Goal: Find contact information: Find contact information

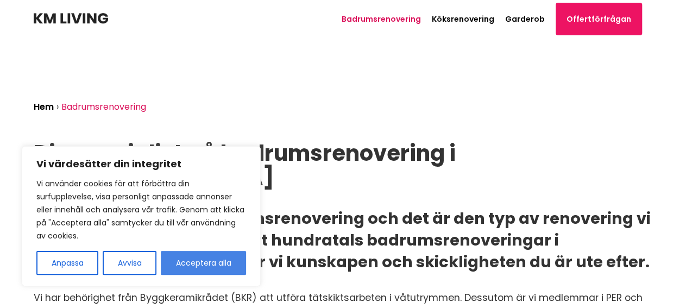
click at [191, 262] on button "Acceptera alla" at bounding box center [203, 263] width 85 height 24
checkbox input "true"
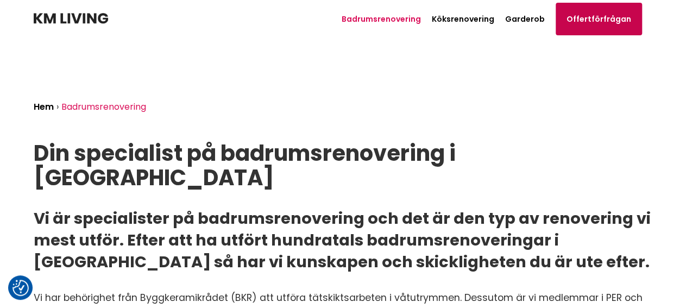
click at [616, 18] on link "Offertförfrågan" at bounding box center [599, 19] width 86 height 33
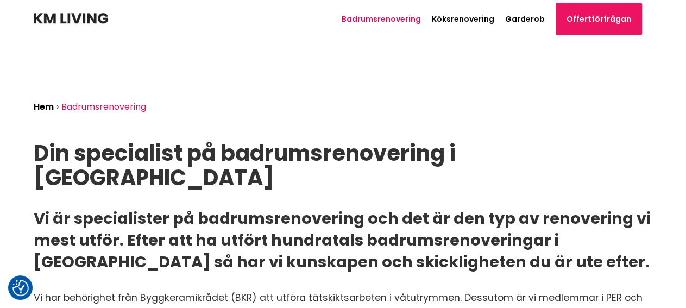
click at [593, 0] on header "Badrumsrenovering Köksrenovering Garderob Offertförfrågan Path [PHONE_NUMBER]" at bounding box center [343, 19] width 619 height 38
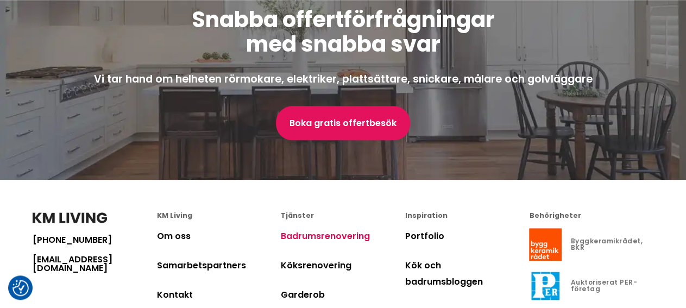
scroll to position [4492, 0]
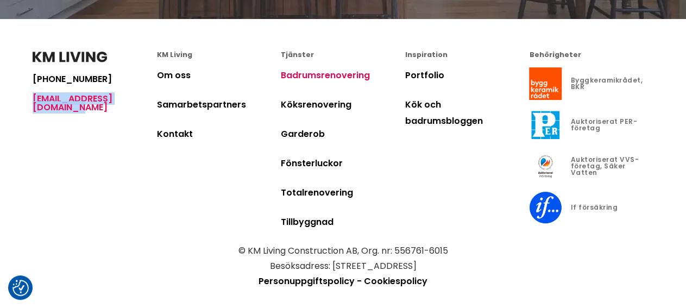
drag, startPoint x: 23, startPoint y: 86, endPoint x: 151, endPoint y: 86, distance: 127.7
click at [151, 86] on footer "[PHONE_NUMBER] [EMAIL_ADDRESS][DOMAIN_NAME] KM Living Om oss Samarbetspartners …" at bounding box center [343, 170] width 686 height 303
copy link "[EMAIL_ADDRESS][DOMAIN_NAME]"
